Goal: Information Seeking & Learning: Find specific fact

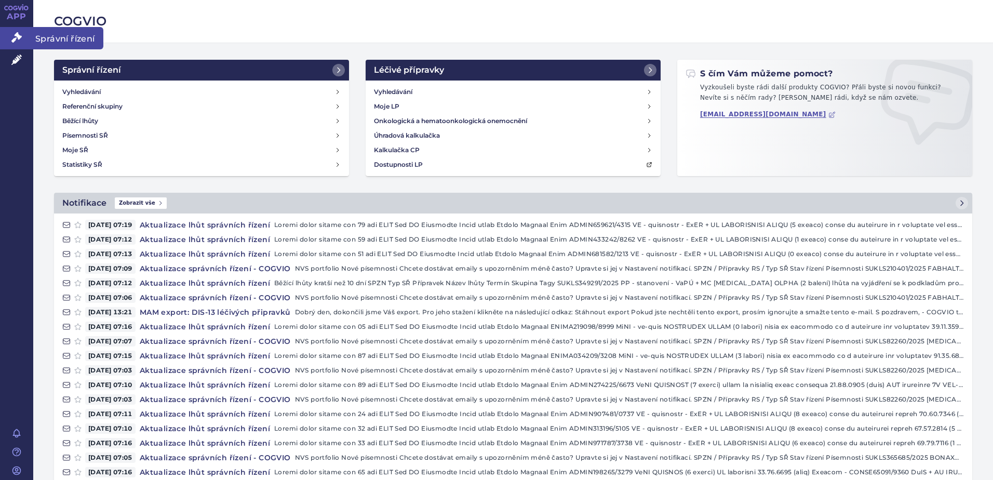
click at [9, 30] on link "Správní řízení" at bounding box center [16, 38] width 33 height 22
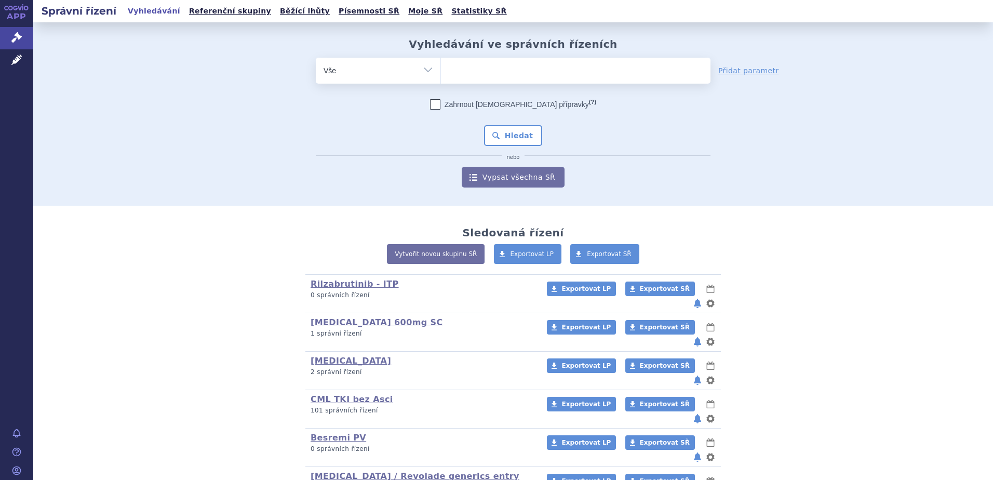
click at [482, 79] on ul at bounding box center [576, 69] width 270 height 22
click at [441, 79] on select at bounding box center [441, 70] width 1 height 26
type input "sc"
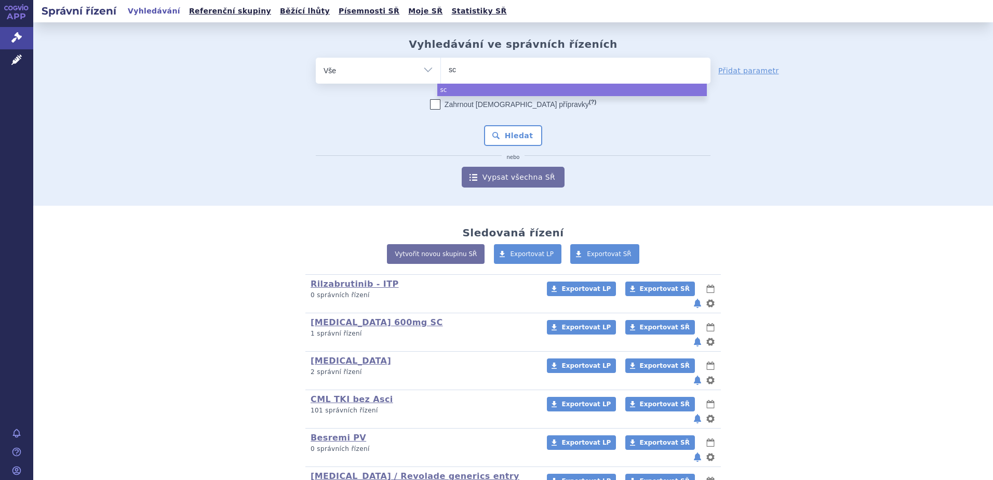
type input "scx"
select select "scx"
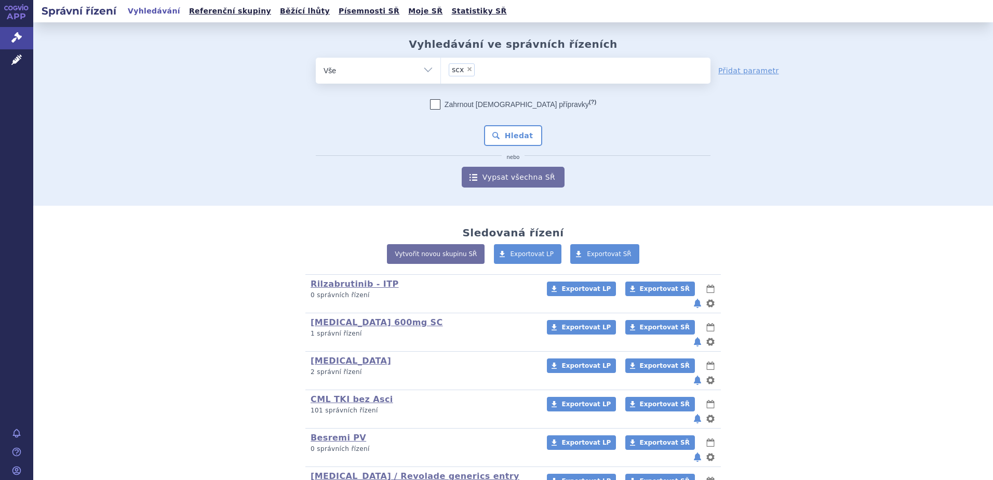
click at [467, 70] on span "×" at bounding box center [470, 69] width 6 height 6
click at [441, 70] on select "scx" at bounding box center [441, 70] width 1 height 26
select select
type input "sc"
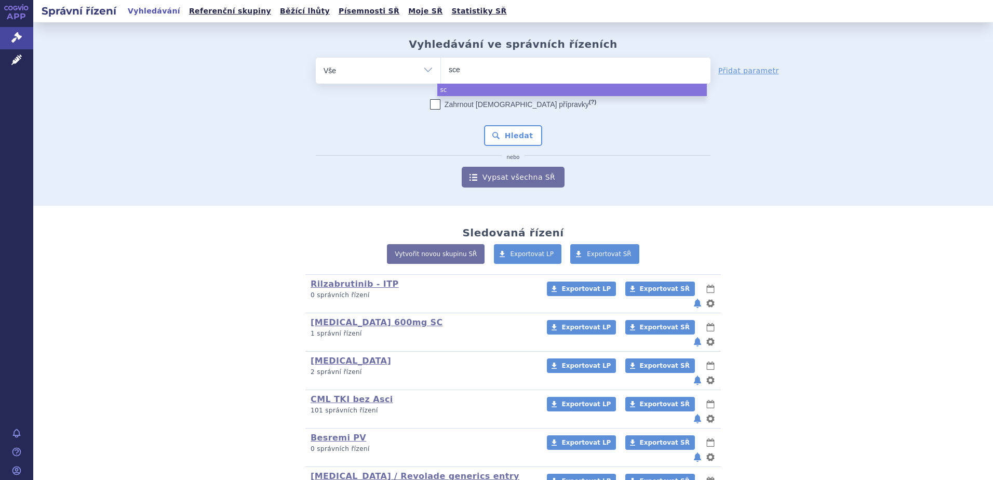
type input "scem"
type input "scembli"
type input "scemblix"
select select "scemblix"
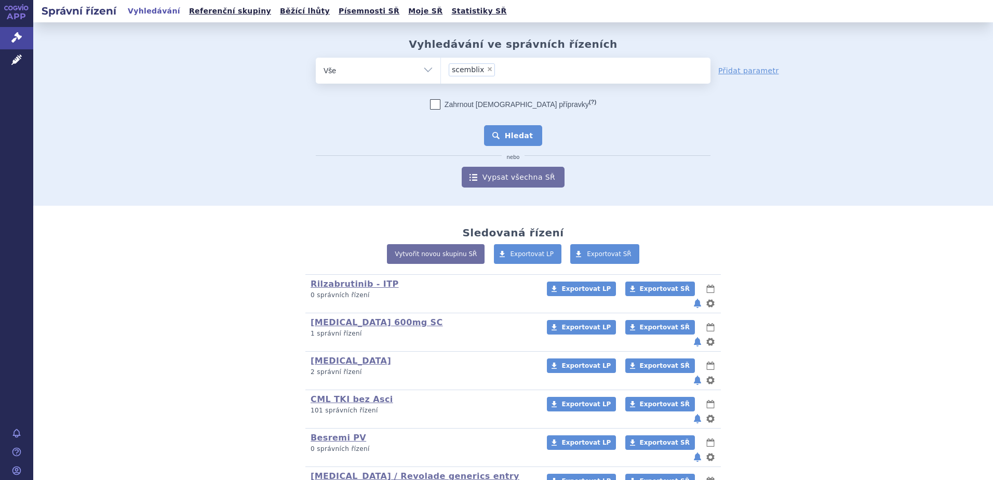
click at [518, 133] on button "Hledat" at bounding box center [513, 135] width 59 height 21
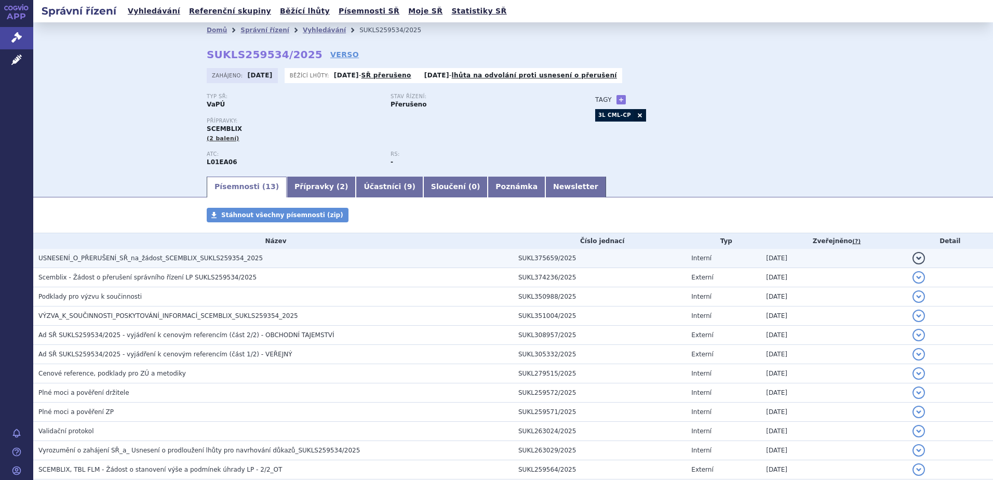
click at [400, 263] on h3 "USNESENÍ_O_PŘERUŠENÍ_SŘ_na_žádost_SCEMBLIX_SUKLS259354_2025" at bounding box center [275, 258] width 475 height 10
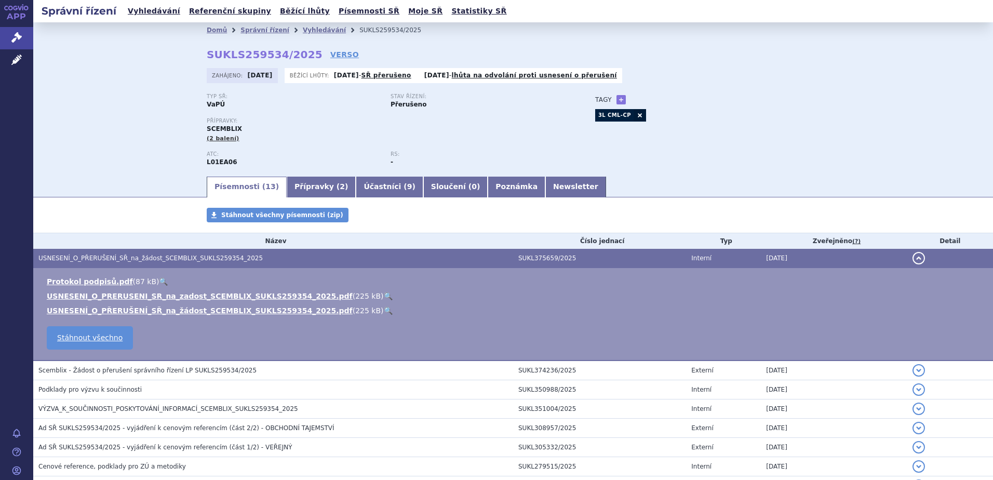
click at [384, 295] on link "🔍" at bounding box center [388, 296] width 9 height 8
click at [397, 138] on div "Přípravky: SCEMBLIX (2 balení)" at bounding box center [391, 130] width 368 height 25
